Goal: Task Accomplishment & Management: Manage account settings

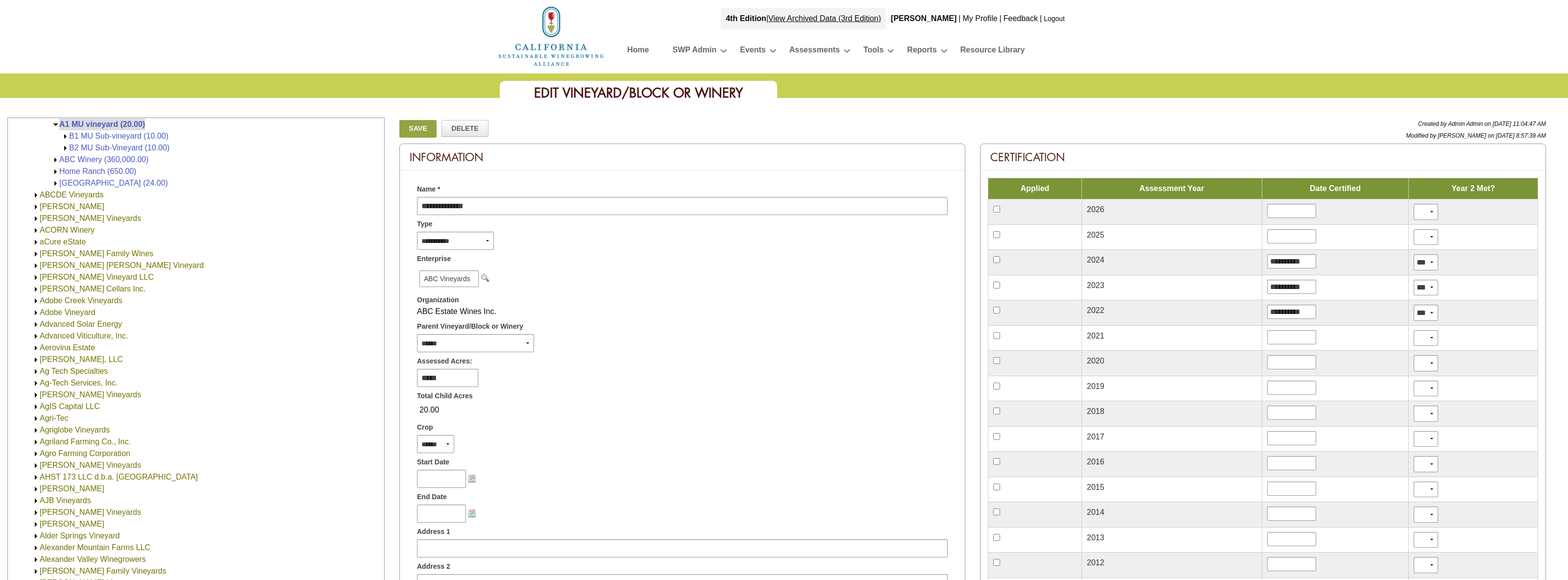
click at [1054, 21] on link "Logout" at bounding box center [1054, 18] width 21 height 8
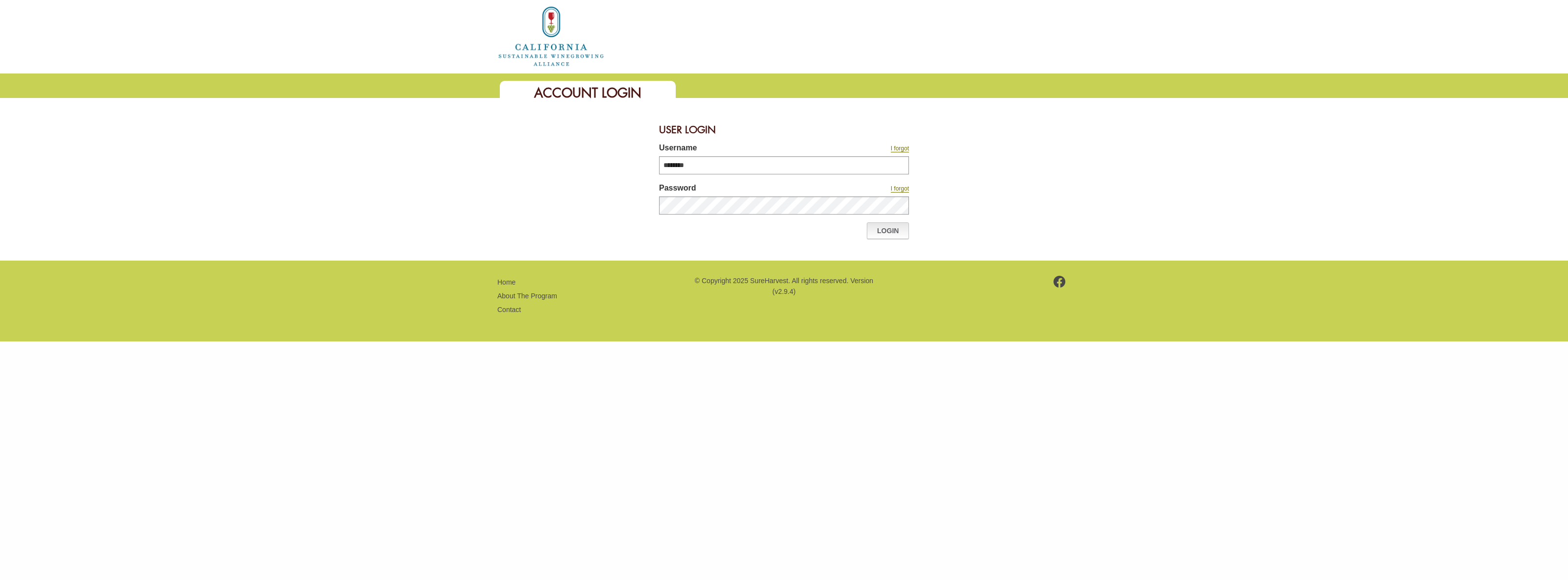
click at [898, 230] on link "Login" at bounding box center [887, 230] width 42 height 16
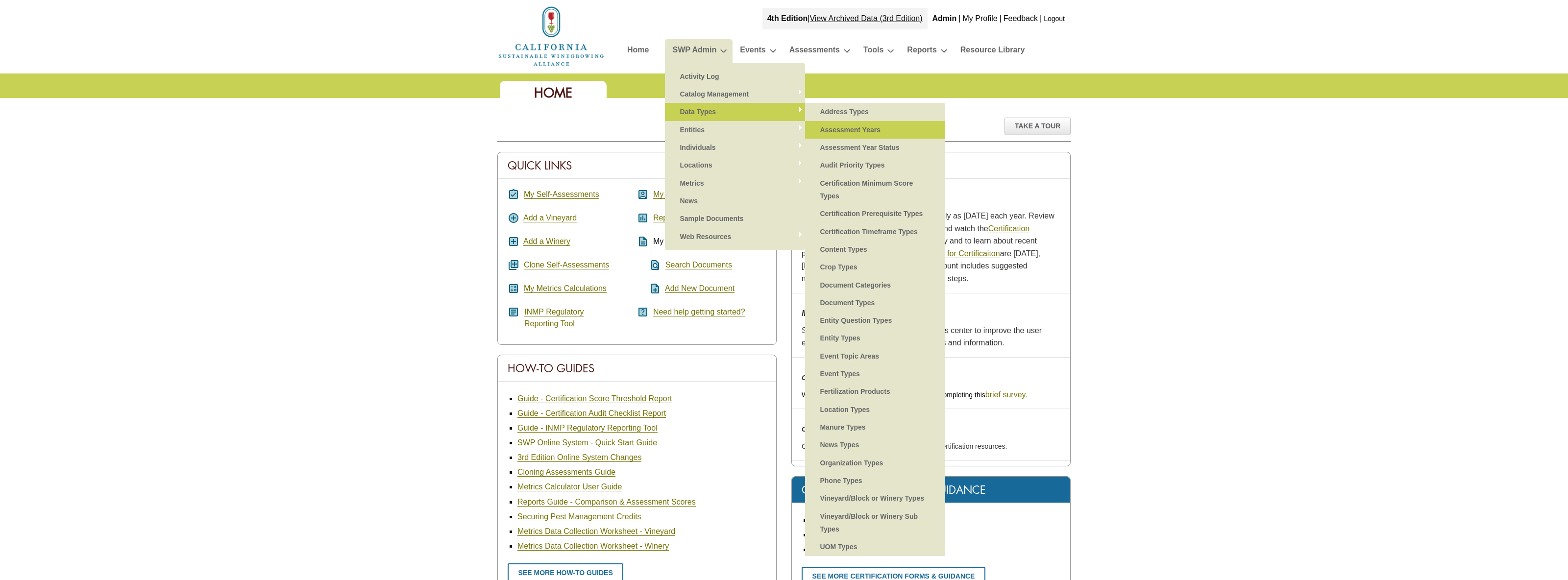
click at [854, 130] on link "Assessment Years" at bounding box center [875, 130] width 121 height 18
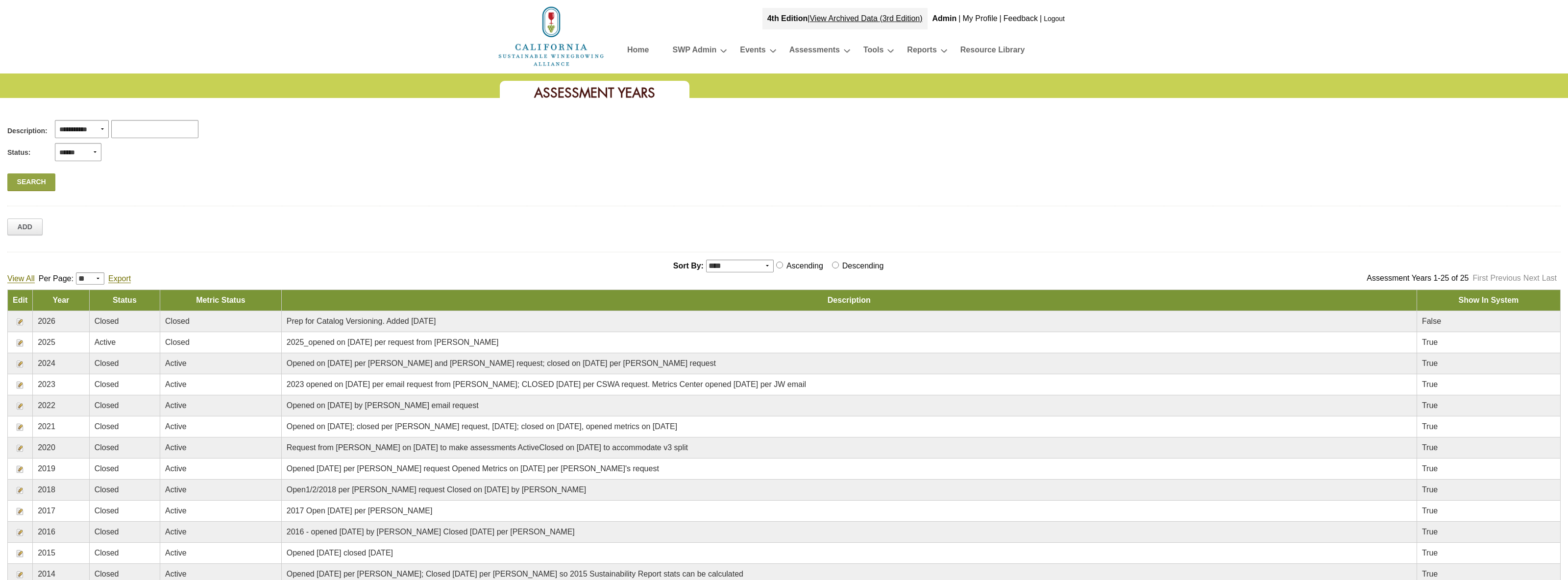
click at [22, 321] on img at bounding box center [20, 321] width 8 height 8
